Goal: Task Accomplishment & Management: Manage account settings

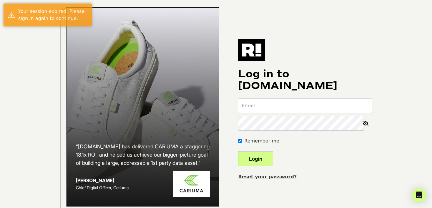
click at [286, 110] on input "email" at bounding box center [305, 106] width 134 height 14
type input "scott@towerdb.net"
click at [269, 162] on button "Login" at bounding box center [255, 159] width 35 height 15
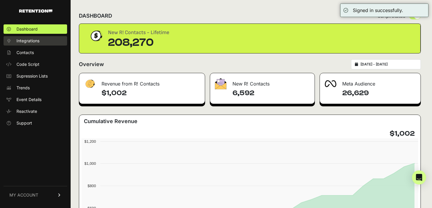
click at [37, 40] on span "Integrations" at bounding box center [27, 41] width 23 height 6
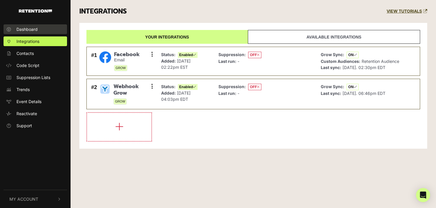
click at [26, 28] on span "Dashboard" at bounding box center [26, 29] width 21 height 6
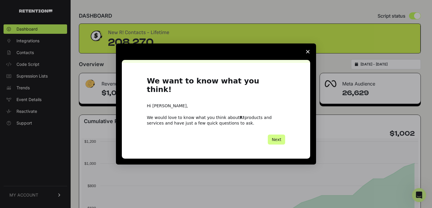
click at [309, 54] on icon "Close survey" at bounding box center [308, 52] width 4 height 4
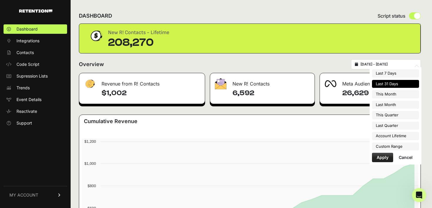
click at [388, 64] on input "2025-07-17 - 2025-08-16" at bounding box center [388, 64] width 56 height 5
click at [405, 136] on li "Account Lifetime" at bounding box center [395, 136] width 47 height 8
type input "2021-08-27 - 2025-08-16"
